Goal: Participate in discussion

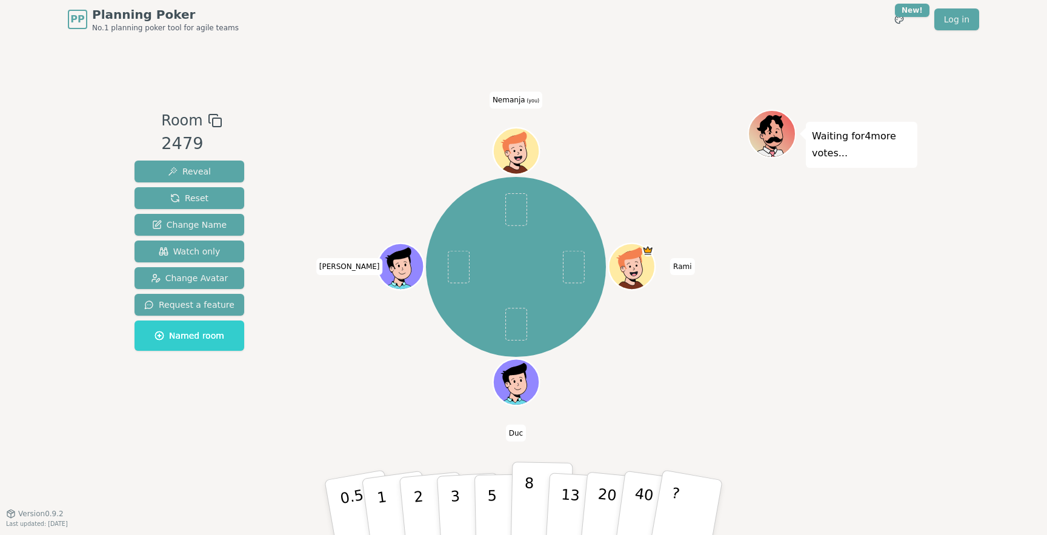
click at [533, 502] on button "8" at bounding box center [542, 508] width 62 height 92
click at [488, 500] on p "5" at bounding box center [492, 507] width 10 height 65
click at [519, 500] on button "8" at bounding box center [542, 508] width 62 height 92
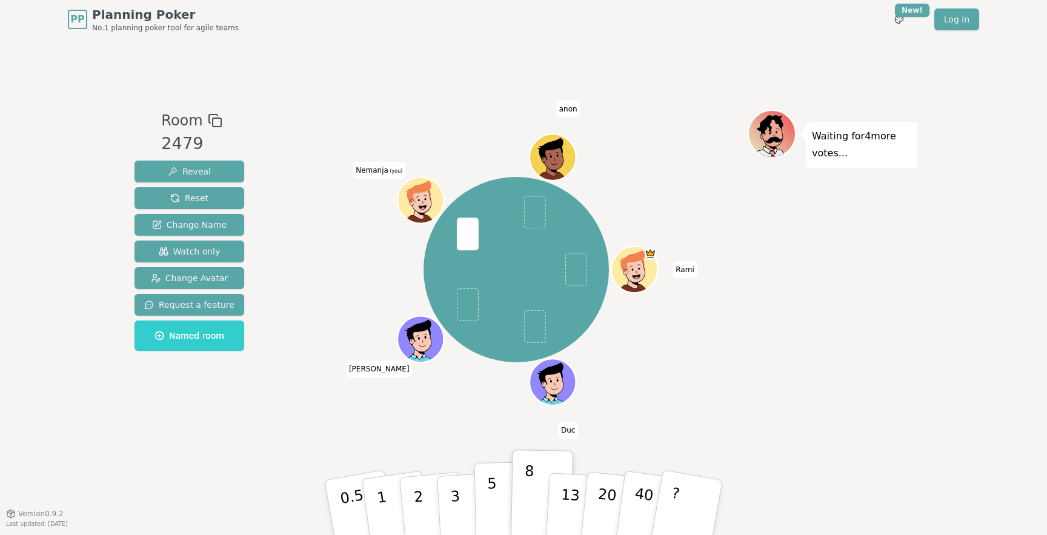
click at [498, 506] on button "5" at bounding box center [505, 508] width 62 height 92
click at [538, 510] on button "8" at bounding box center [542, 508] width 62 height 92
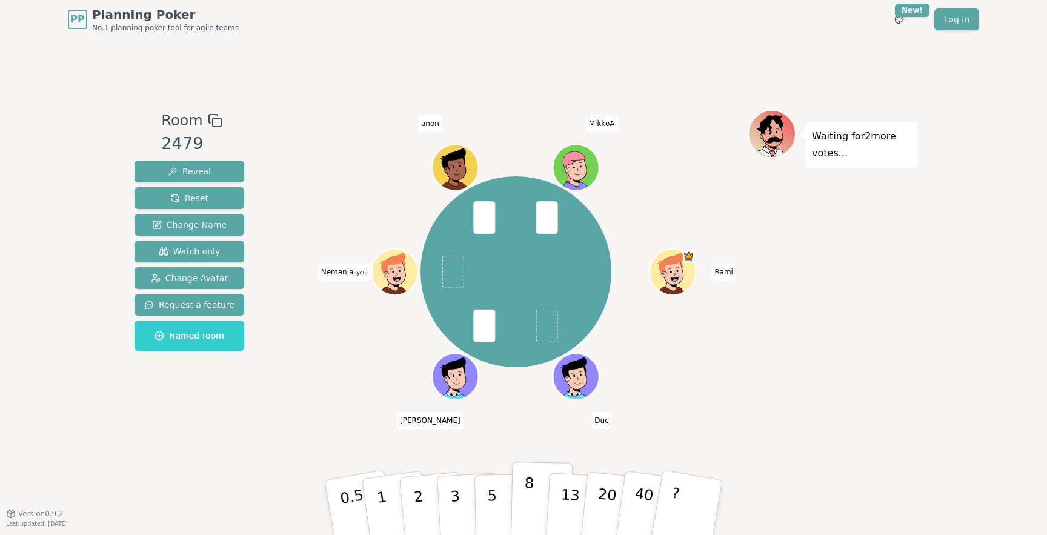
click at [524, 501] on p "8" at bounding box center [528, 506] width 10 height 65
click at [525, 506] on p "8" at bounding box center [528, 506] width 10 height 65
click at [502, 497] on button "5" at bounding box center [505, 508] width 62 height 92
click at [535, 490] on button "8" at bounding box center [542, 508] width 62 height 92
click at [496, 499] on button "5" at bounding box center [505, 508] width 62 height 92
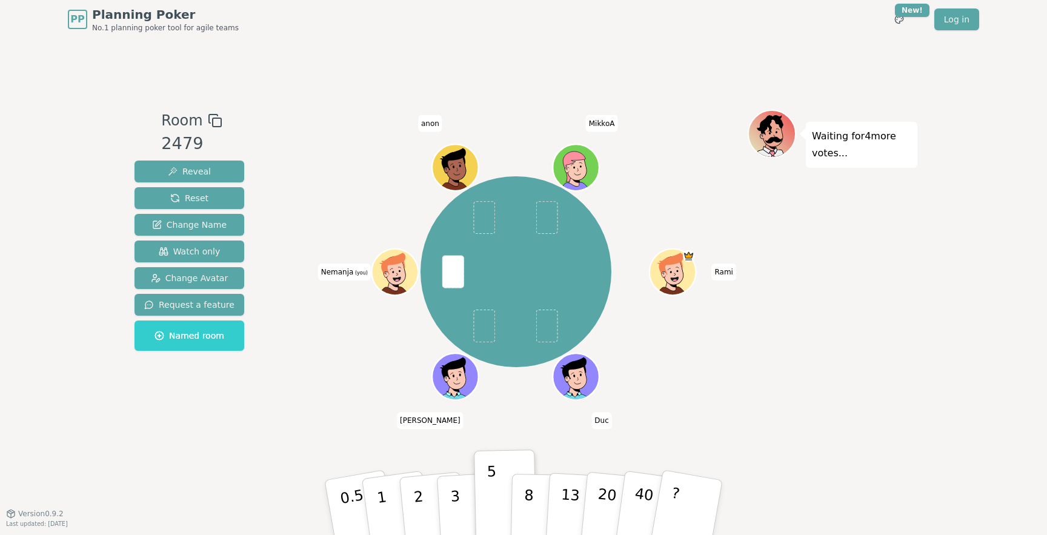
click at [689, 428] on div "[PERSON_NAME] [PERSON_NAME] (you) [PERSON_NAME]" at bounding box center [515, 276] width 463 height 333
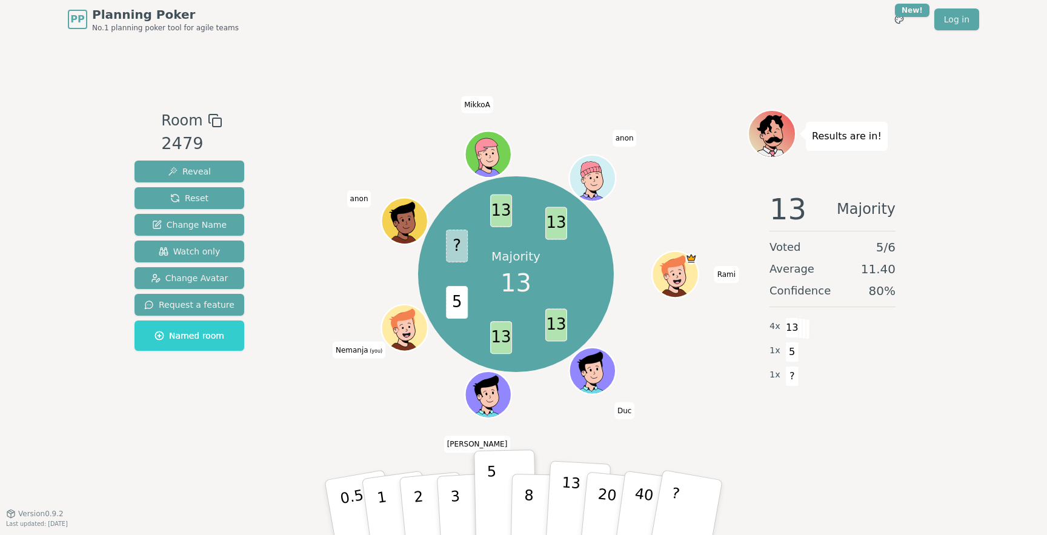
click at [573, 490] on p "13" at bounding box center [570, 507] width 22 height 67
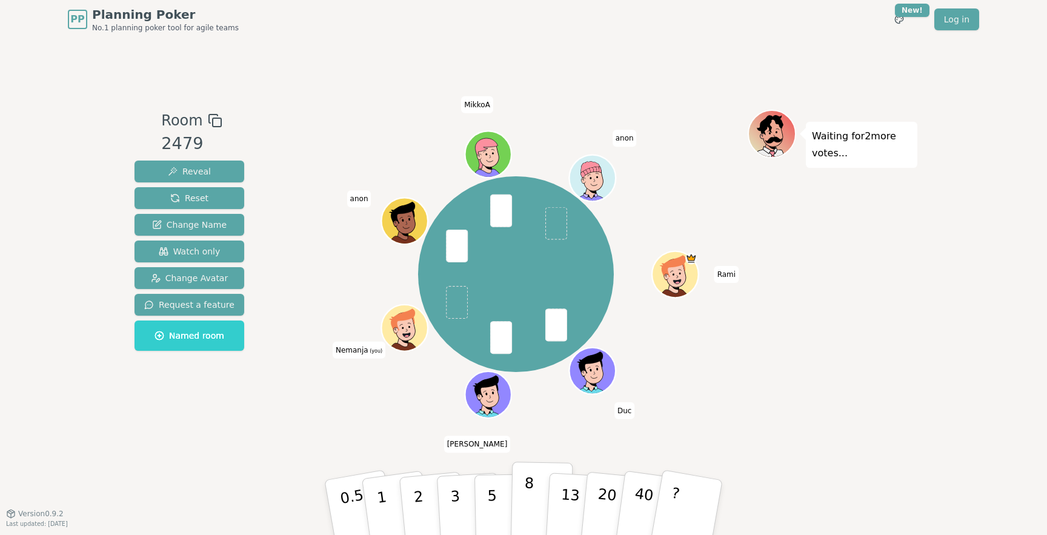
click at [525, 500] on p "8" at bounding box center [528, 506] width 10 height 65
click at [533, 485] on button "8" at bounding box center [542, 508] width 62 height 92
click at [566, 422] on div "[PERSON_NAME] [PERSON_NAME] (you) anon [PERSON_NAME]" at bounding box center [515, 276] width 463 height 333
click at [558, 493] on button "13" at bounding box center [578, 507] width 66 height 95
click at [525, 489] on p "8" at bounding box center [528, 506] width 10 height 65
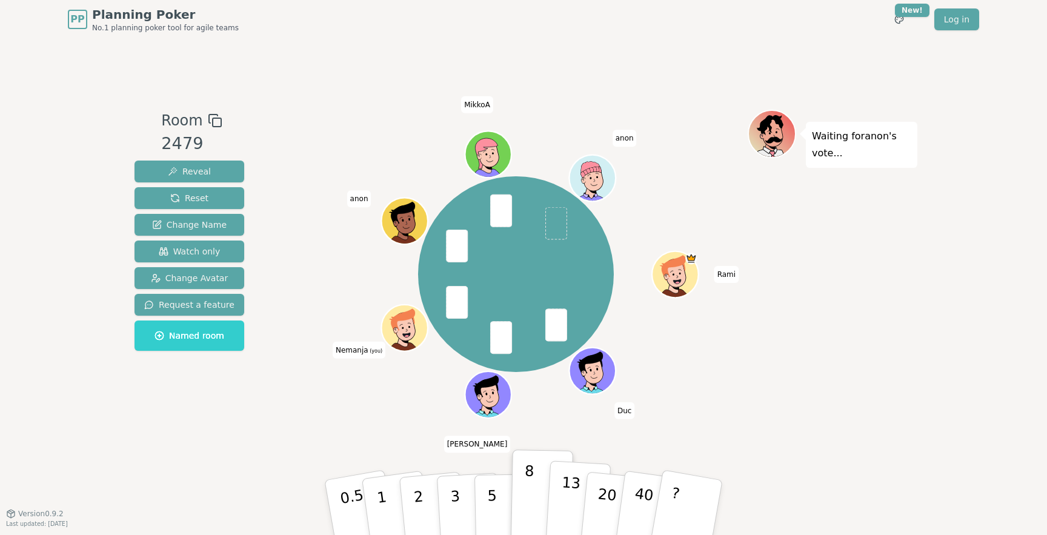
click at [569, 490] on p "13" at bounding box center [570, 507] width 22 height 67
click at [526, 491] on p "8" at bounding box center [528, 506] width 10 height 65
click at [384, 421] on div "[PERSON_NAME] [PERSON_NAME] (you) anon [PERSON_NAME]" at bounding box center [515, 276] width 463 height 333
click at [493, 499] on p "5" at bounding box center [492, 507] width 10 height 65
click at [547, 499] on button "8" at bounding box center [542, 508] width 62 height 92
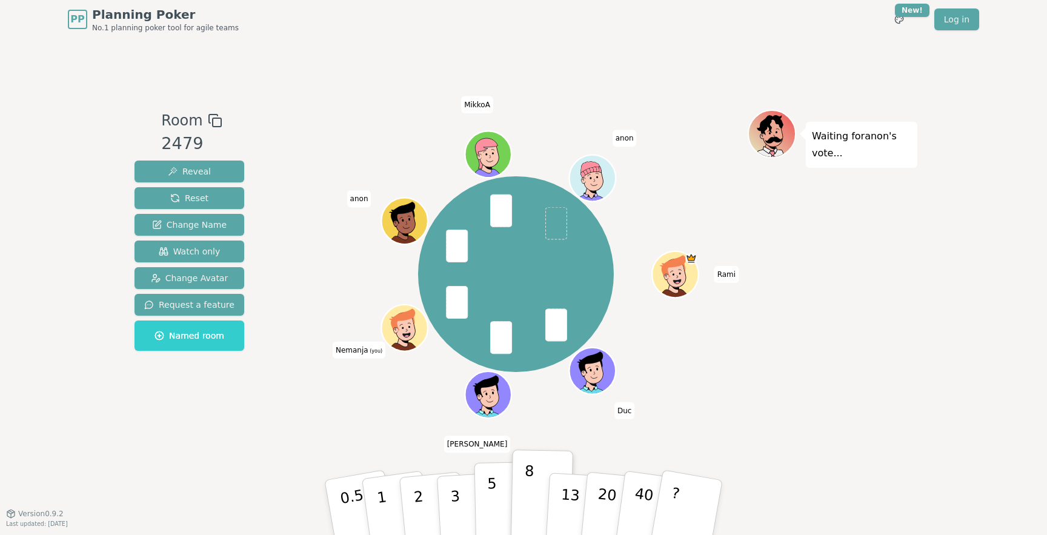
click at [489, 499] on p "5" at bounding box center [492, 507] width 10 height 65
click at [547, 419] on div "[PERSON_NAME] [PERSON_NAME] (you) anon [PERSON_NAME]" at bounding box center [515, 276] width 463 height 333
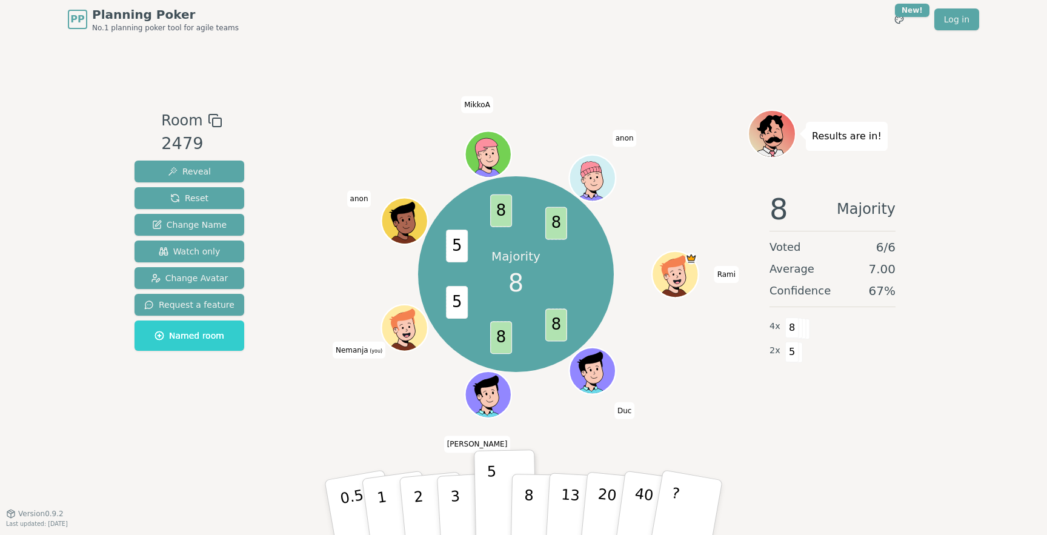
click at [684, 46] on div "Room 2479 Reveal Reset Change Name Watch only Change Avatar Request a feature N…" at bounding box center [524, 276] width 788 height 474
click at [574, 489] on p "13" at bounding box center [570, 507] width 22 height 67
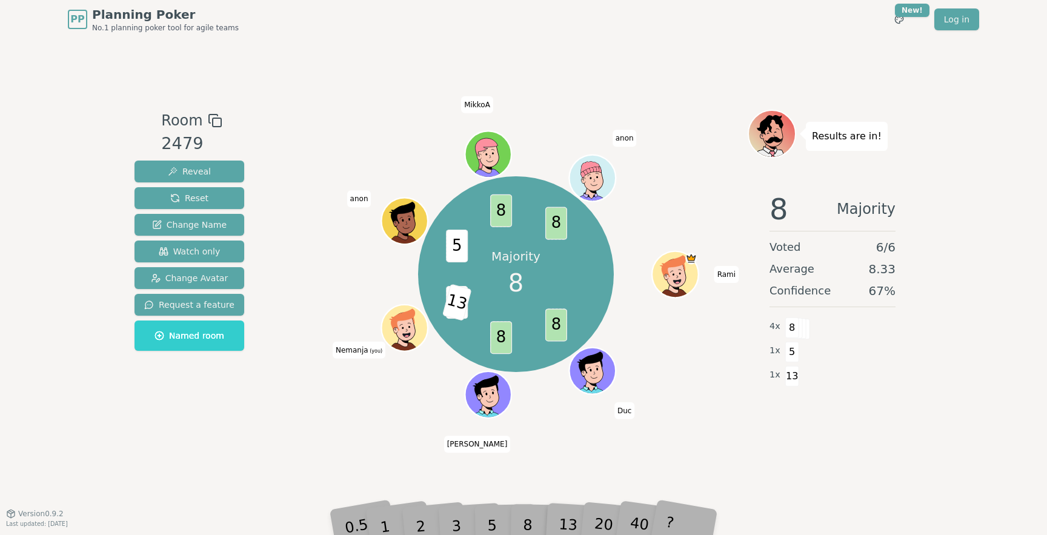
click at [729, 48] on div "Room 2479 Reveal Reset Change Name Watch only Change Avatar Request a feature N…" at bounding box center [524, 276] width 788 height 474
